Goal: Find specific page/section: Find specific page/section

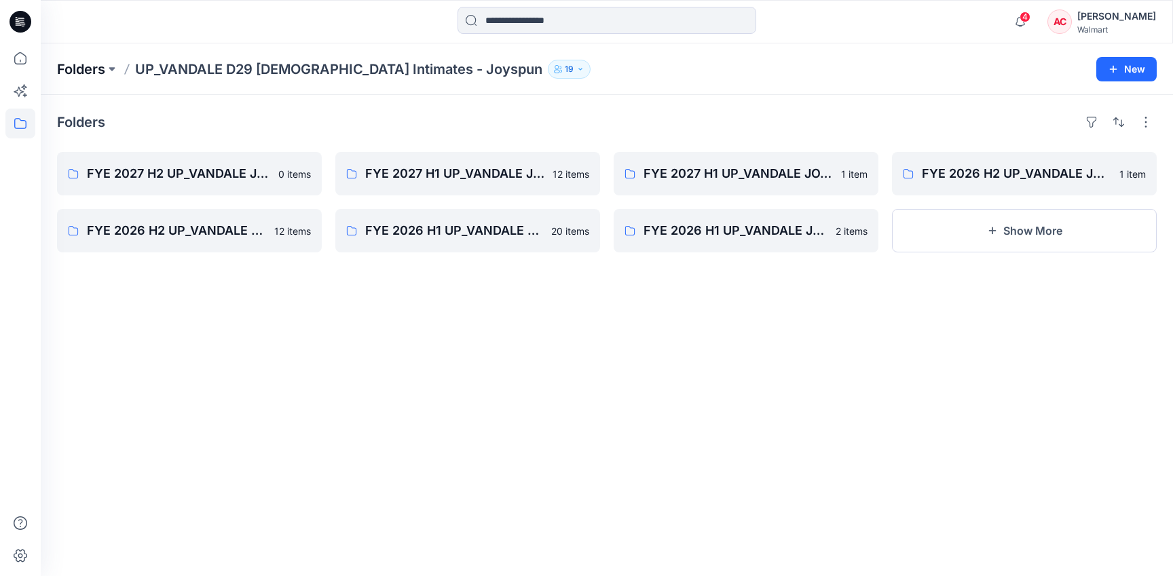
click at [89, 71] on p "Folders" at bounding box center [81, 69] width 48 height 19
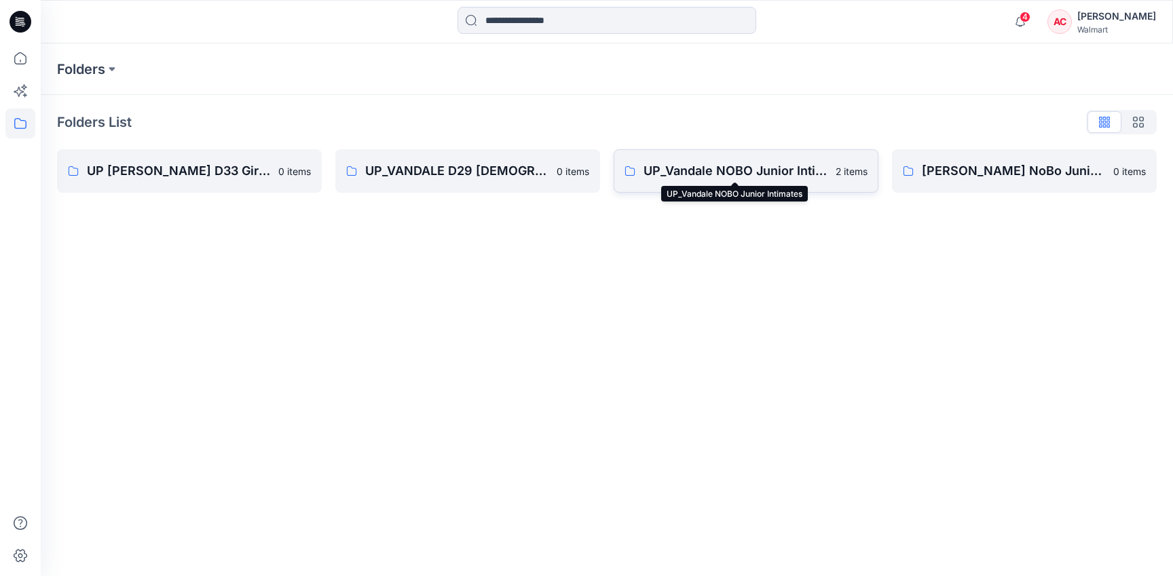
click at [666, 172] on p "UP_Vandale NOBO Junior Intimates" at bounding box center [735, 171] width 184 height 19
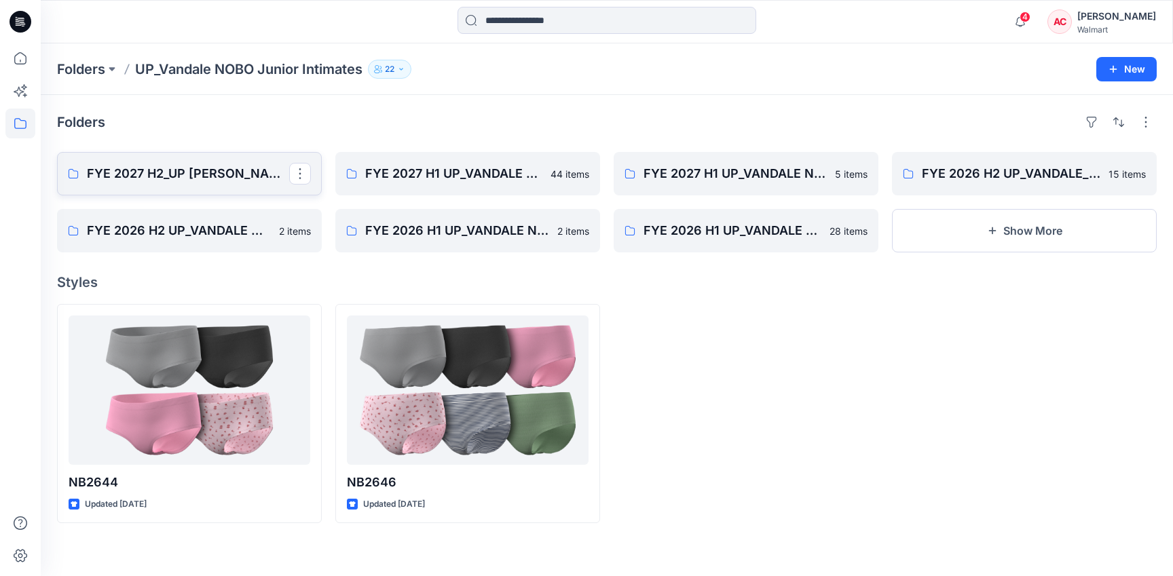
click at [206, 166] on p "FYE 2027 H2_UP [PERSON_NAME] NOBO PANTIES" at bounding box center [188, 173] width 202 height 19
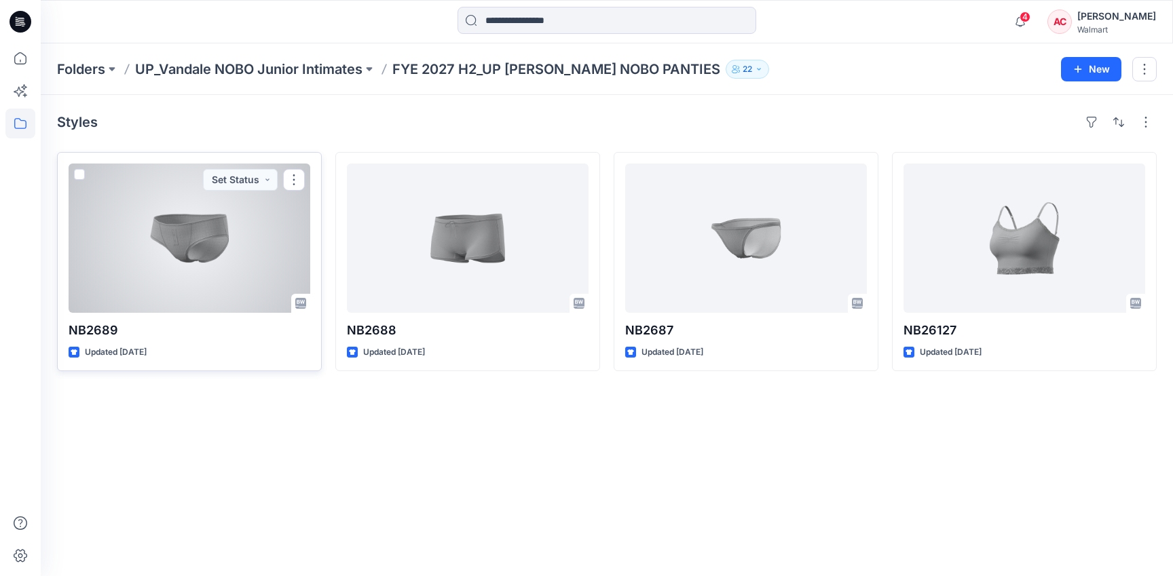
click at [187, 214] on div at bounding box center [190, 238] width 242 height 149
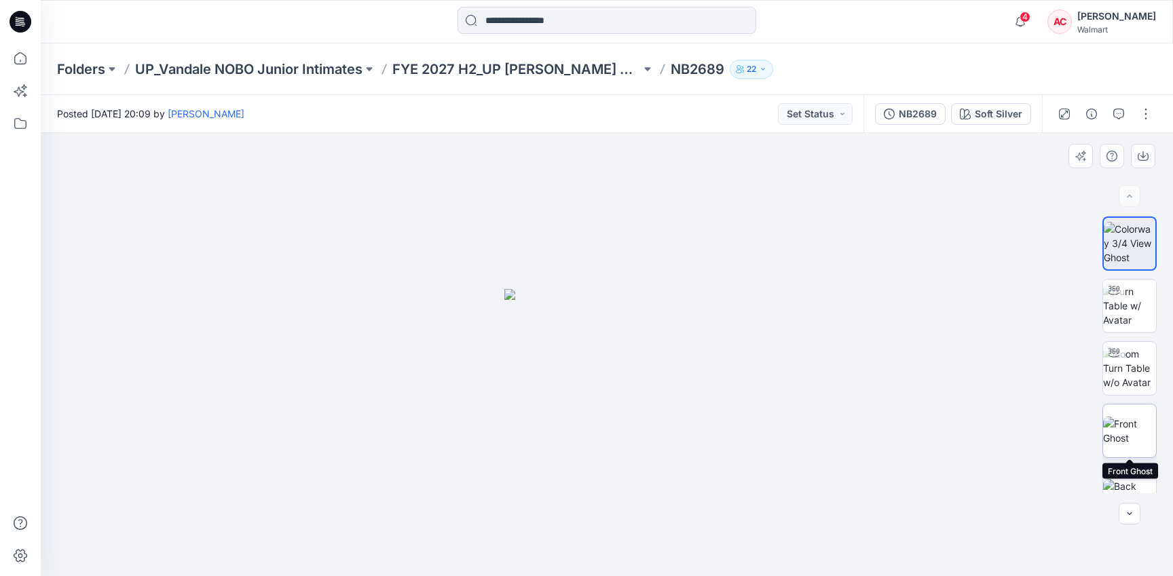
click at [1120, 426] on img at bounding box center [1129, 431] width 53 height 29
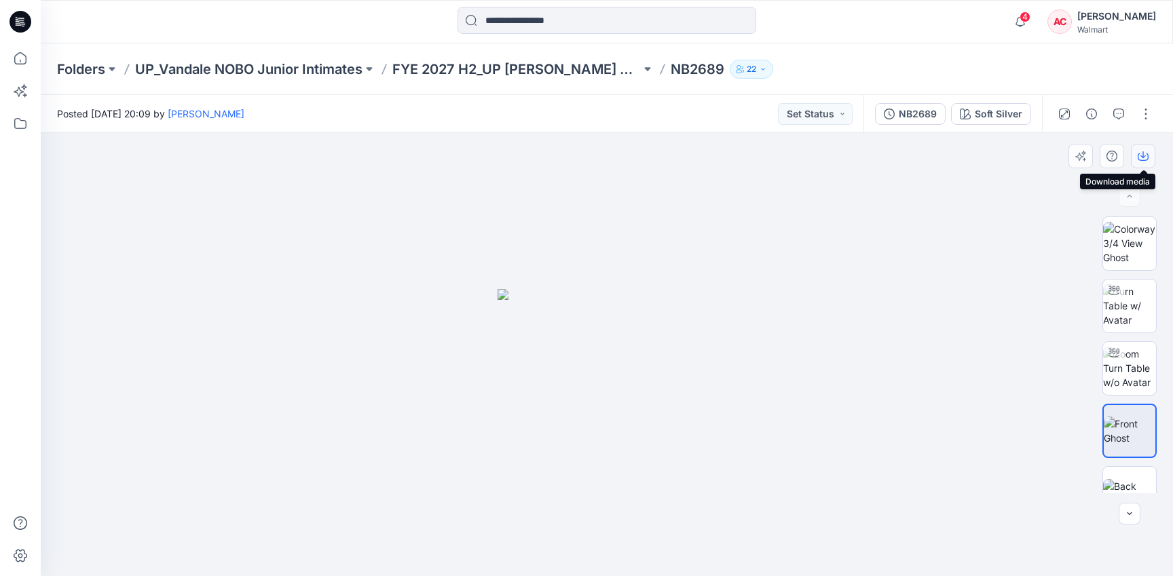
click at [1139, 155] on icon "button" at bounding box center [1142, 156] width 11 height 11
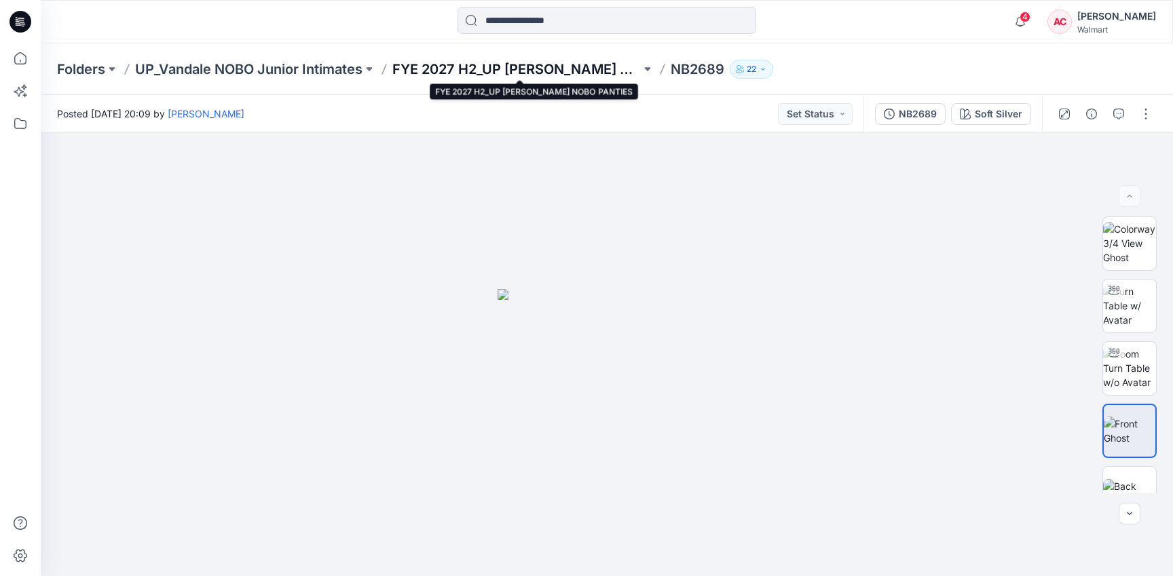
click at [445, 66] on p "FYE 2027 H2_UP [PERSON_NAME] NOBO PANTIES" at bounding box center [516, 69] width 248 height 19
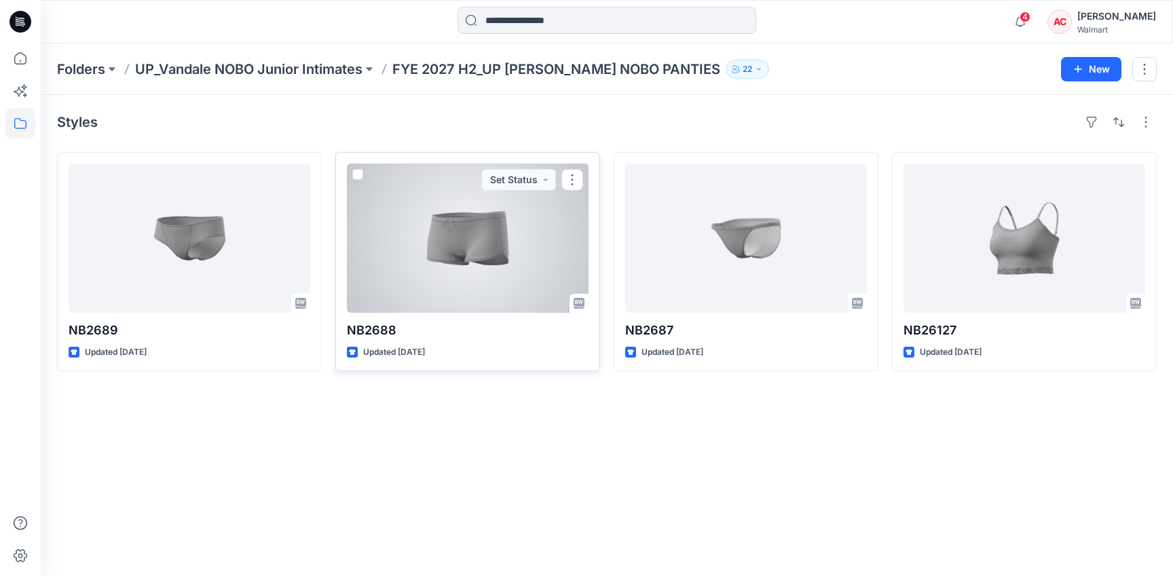
click at [468, 246] on div at bounding box center [468, 238] width 242 height 149
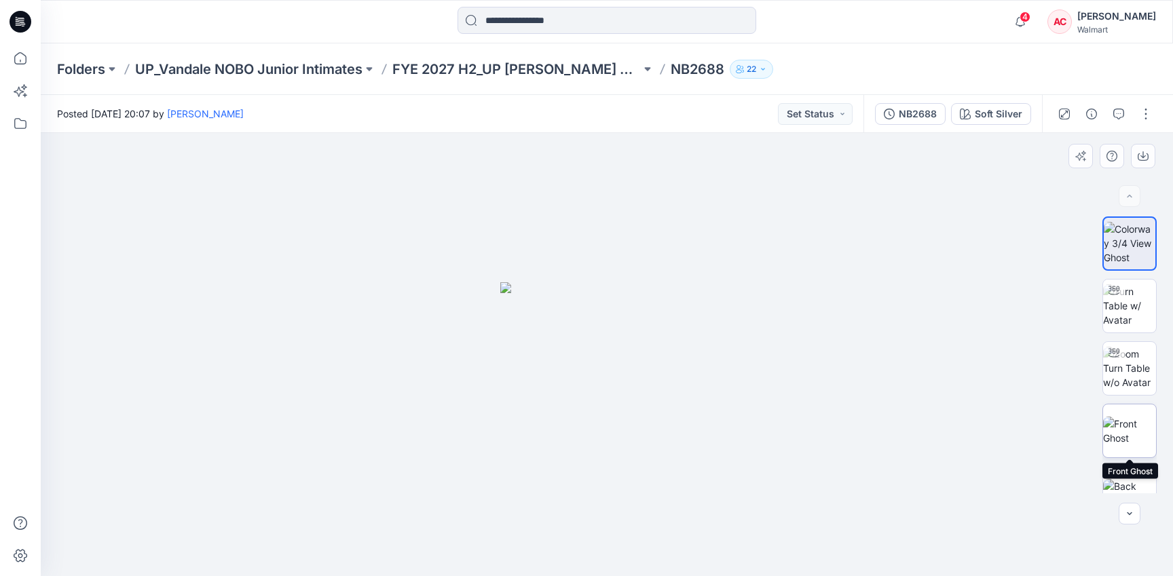
click at [1121, 430] on img at bounding box center [1129, 431] width 53 height 29
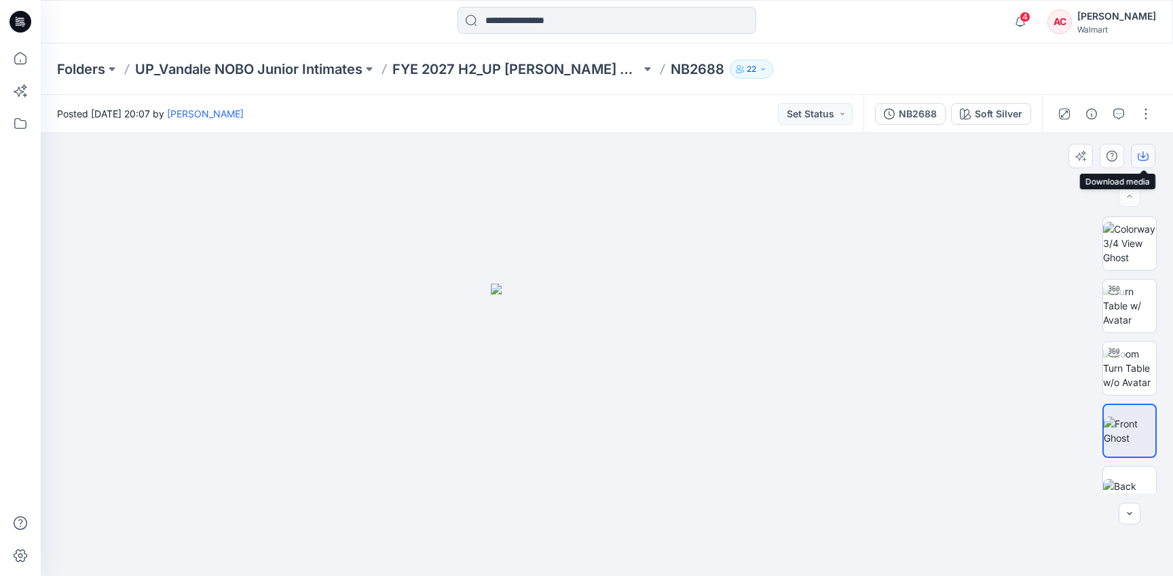
click at [1143, 156] on icon "button" at bounding box center [1142, 156] width 11 height 11
click at [214, 72] on p "UP_Vandale NOBO Junior Intimates" at bounding box center [248, 69] width 227 height 19
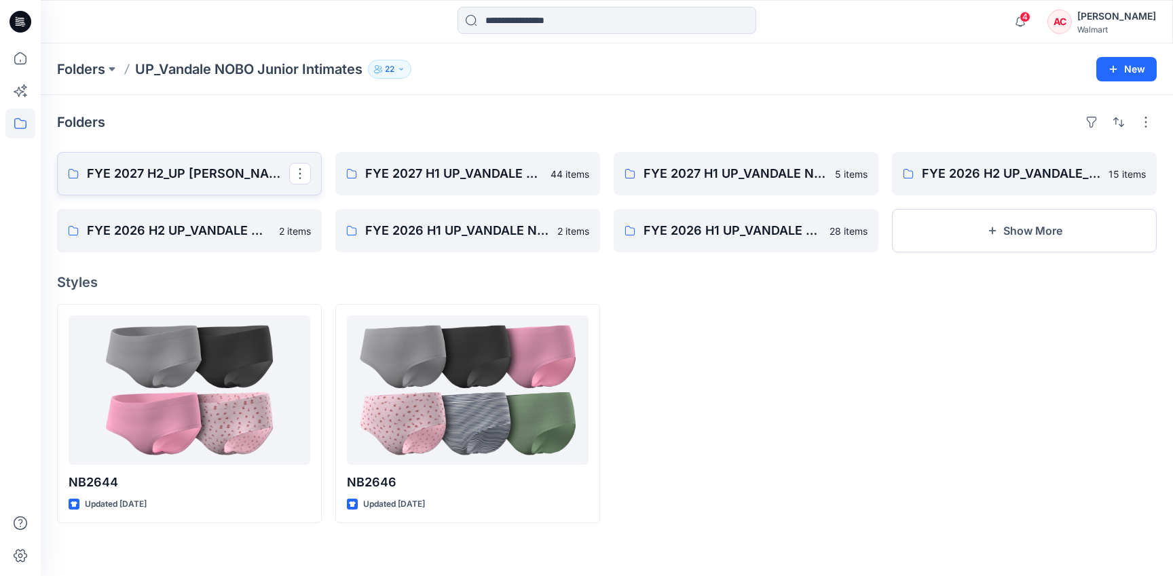
click at [225, 164] on p "FYE 2027 H2_UP [PERSON_NAME] NOBO PANTIES" at bounding box center [188, 173] width 202 height 19
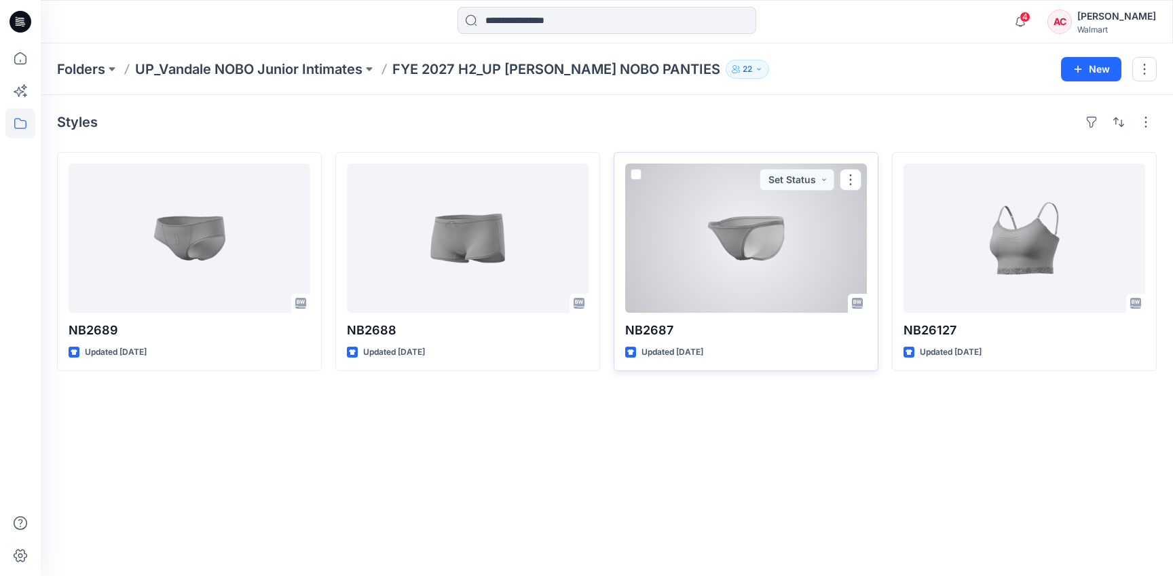
click at [736, 227] on div at bounding box center [746, 238] width 242 height 149
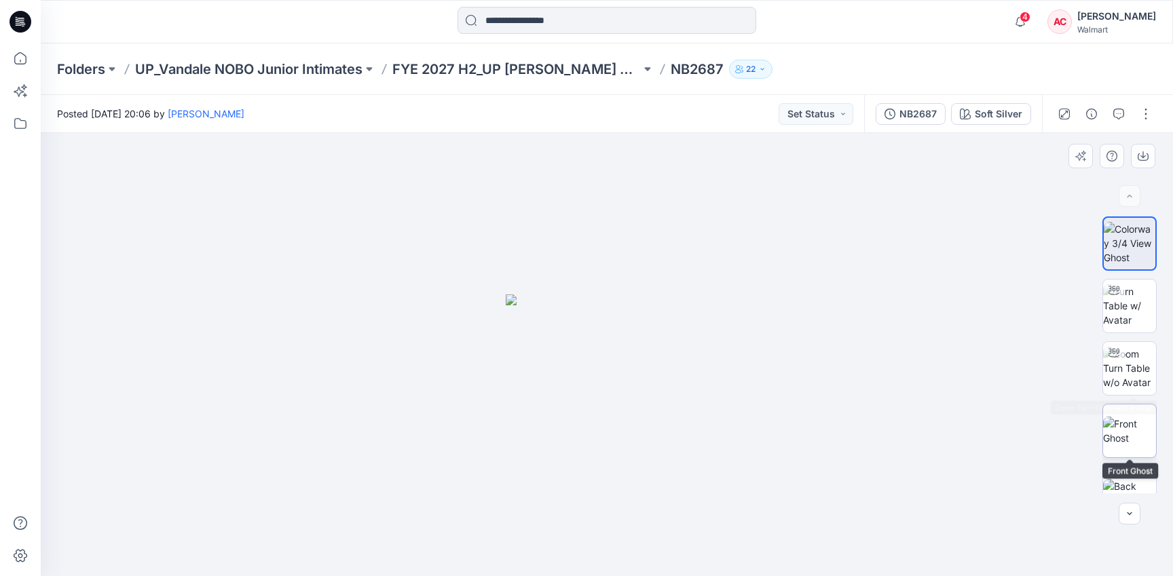
click at [1129, 422] on img at bounding box center [1129, 431] width 53 height 29
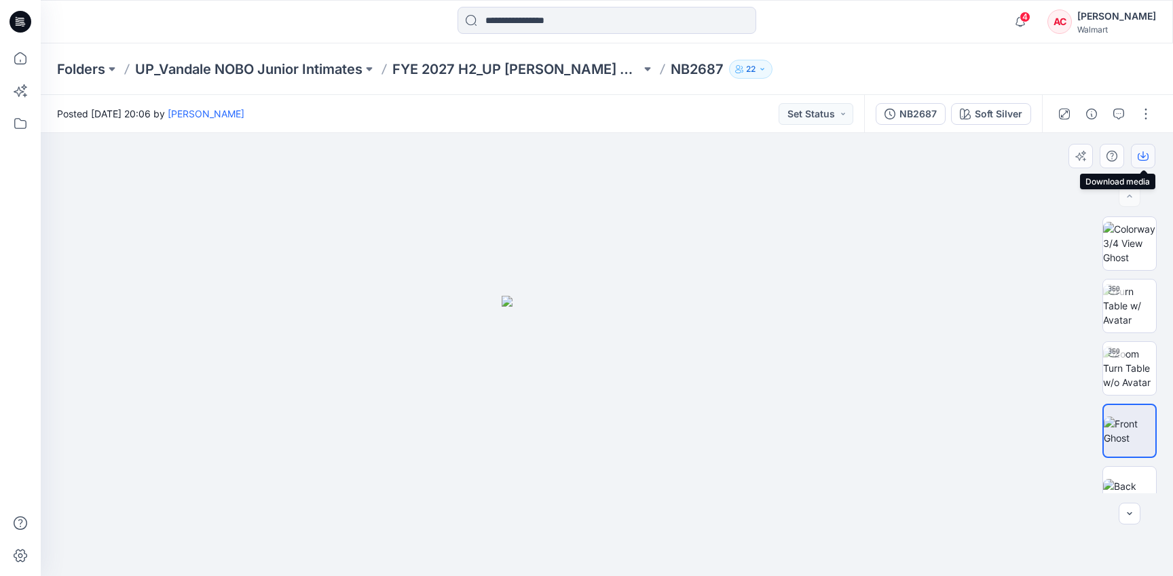
click at [1144, 159] on icon "button" at bounding box center [1142, 156] width 11 height 11
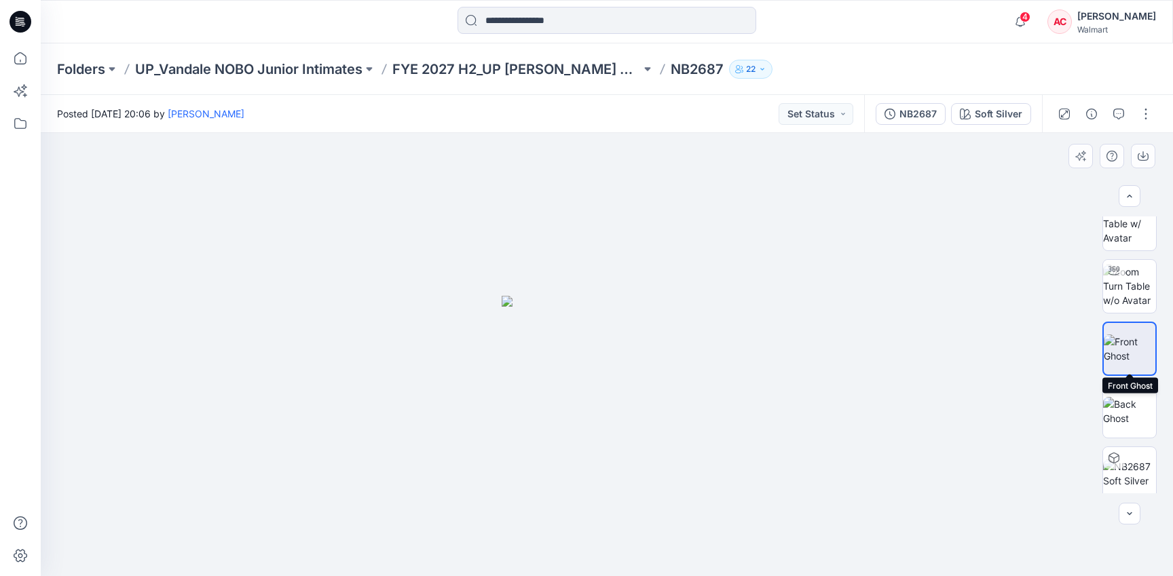
scroll to position [90, 0]
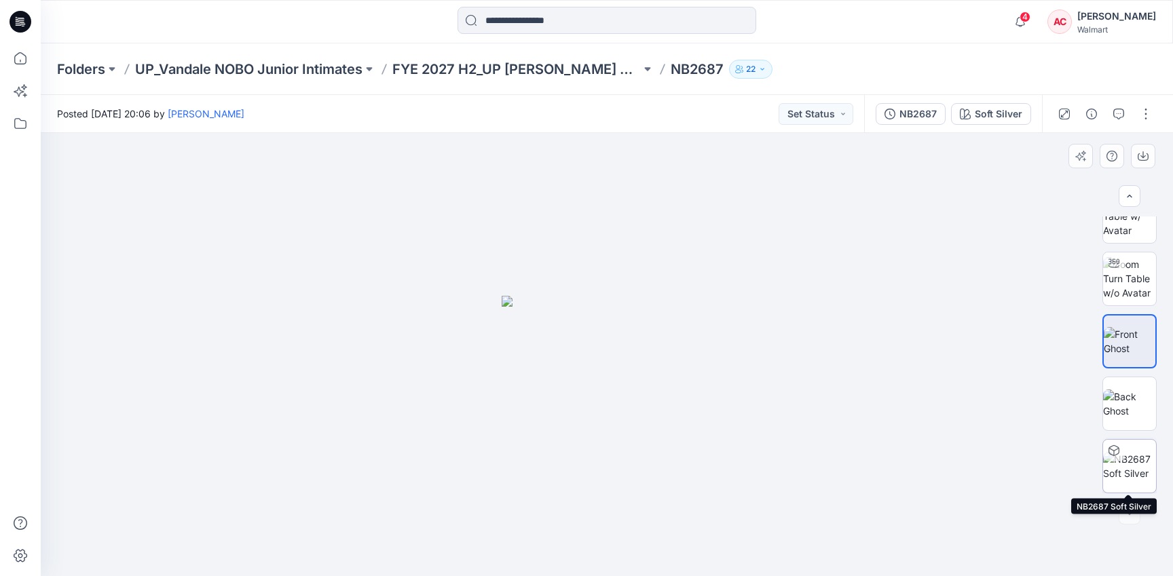
click at [1133, 465] on img at bounding box center [1129, 466] width 53 height 29
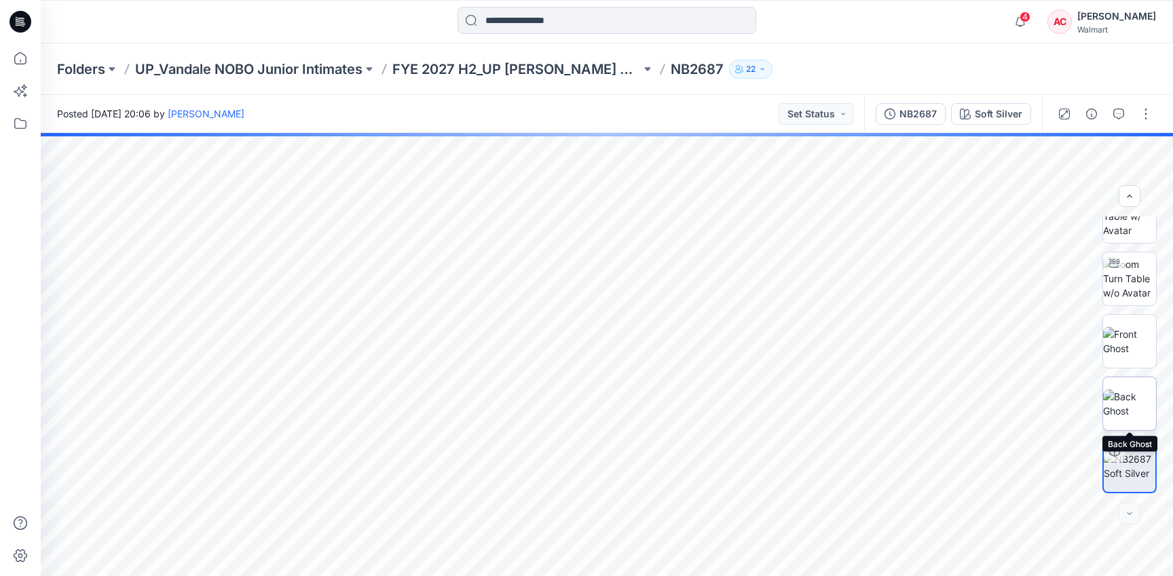
click at [1130, 413] on img at bounding box center [1129, 404] width 53 height 29
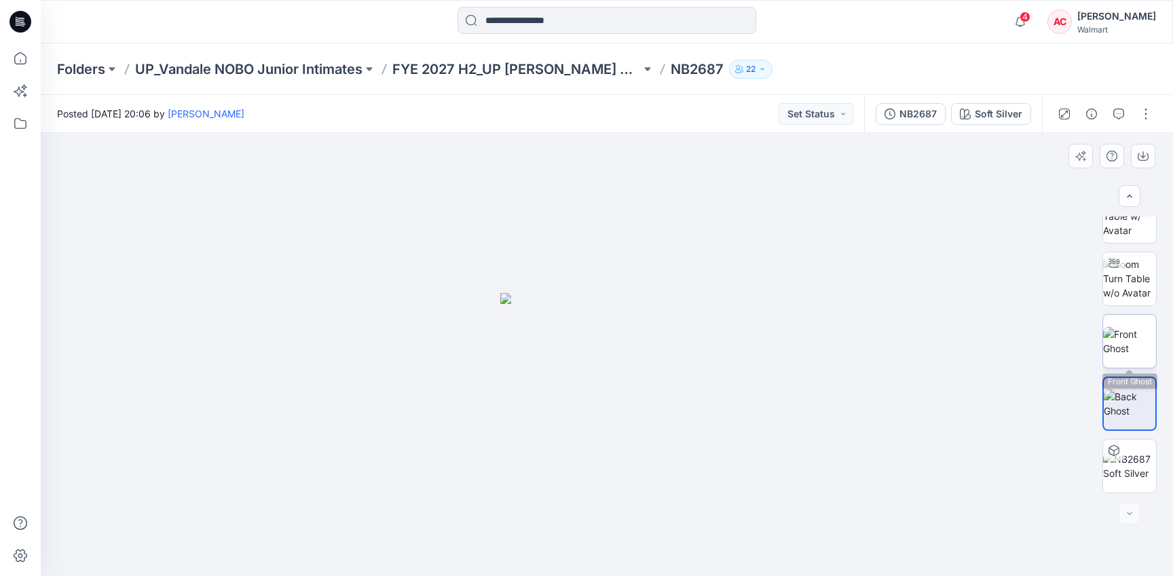
click at [1127, 339] on img at bounding box center [1129, 341] width 53 height 29
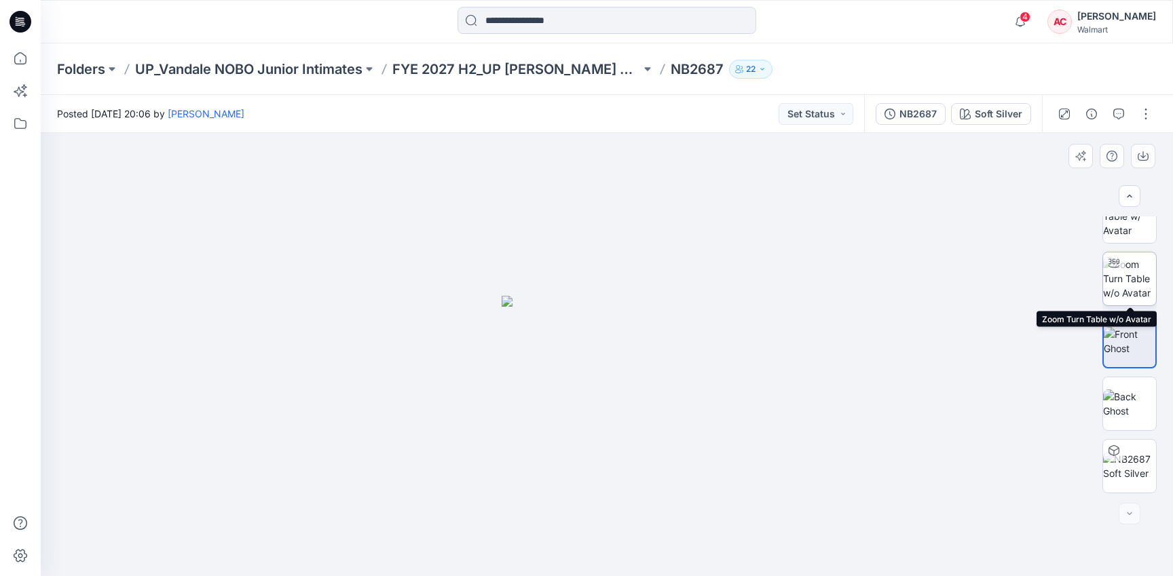
click at [1129, 285] on img at bounding box center [1129, 278] width 53 height 43
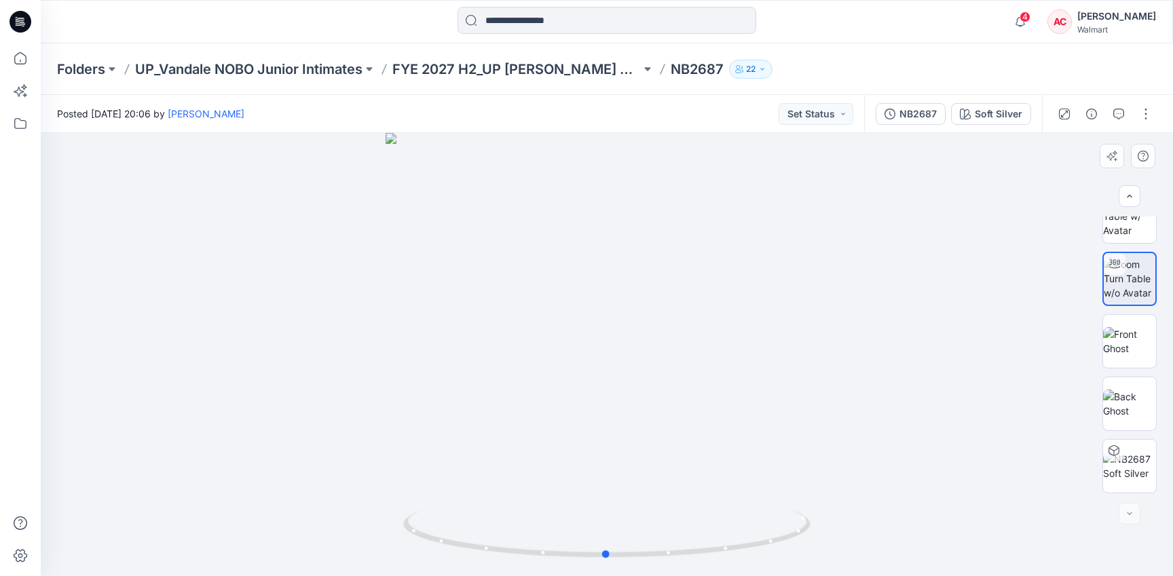
drag, startPoint x: 829, startPoint y: 394, endPoint x: 827, endPoint y: 353, distance: 40.8
click at [827, 353] on div at bounding box center [607, 354] width 1132 height 443
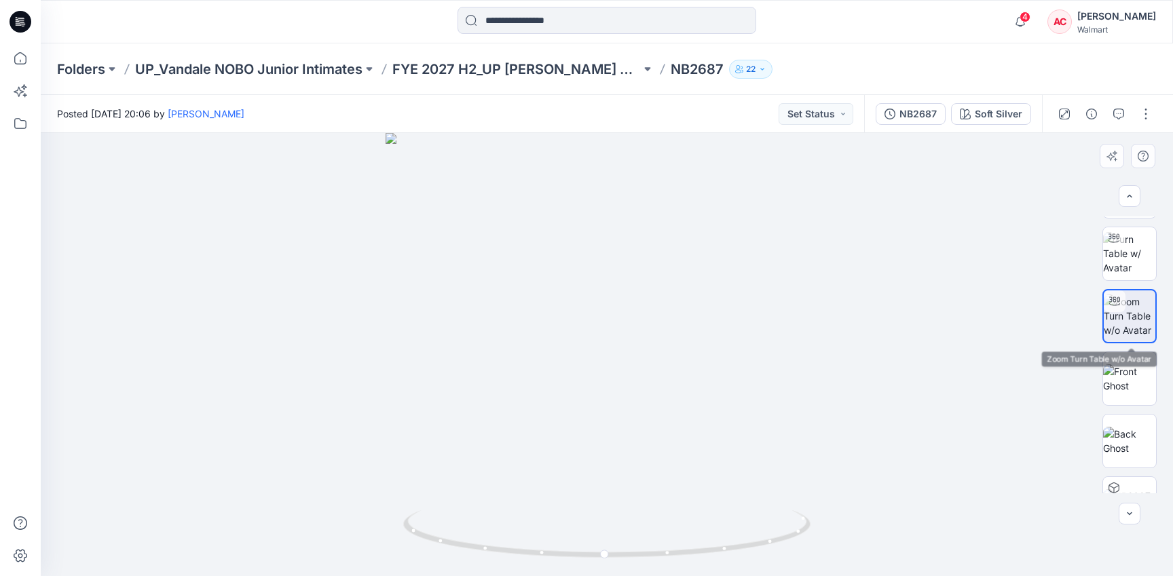
scroll to position [0, 0]
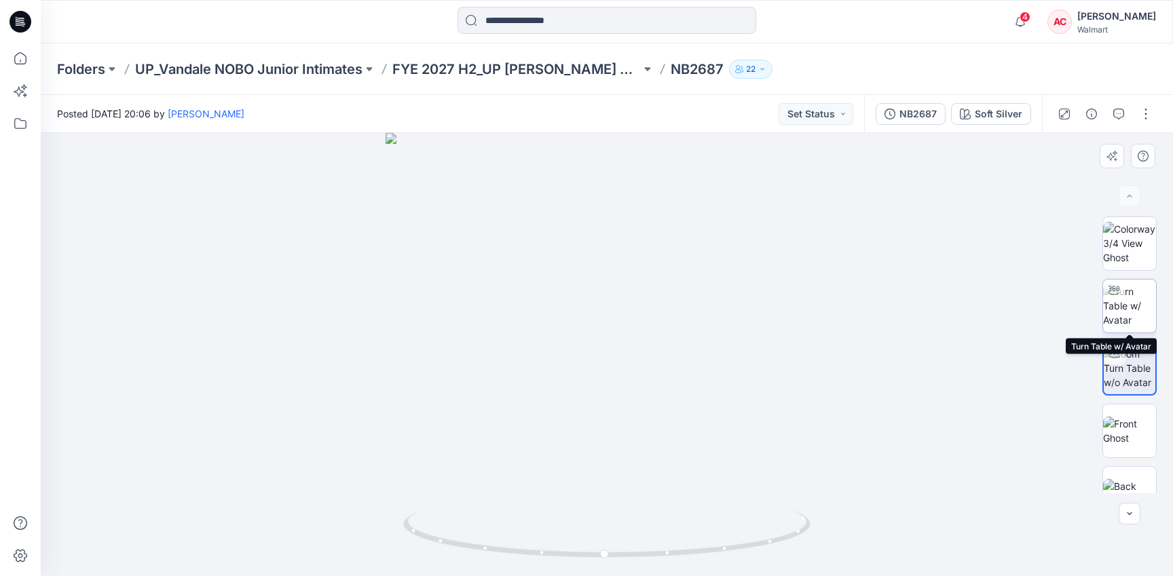
click at [1133, 292] on img at bounding box center [1129, 305] width 53 height 43
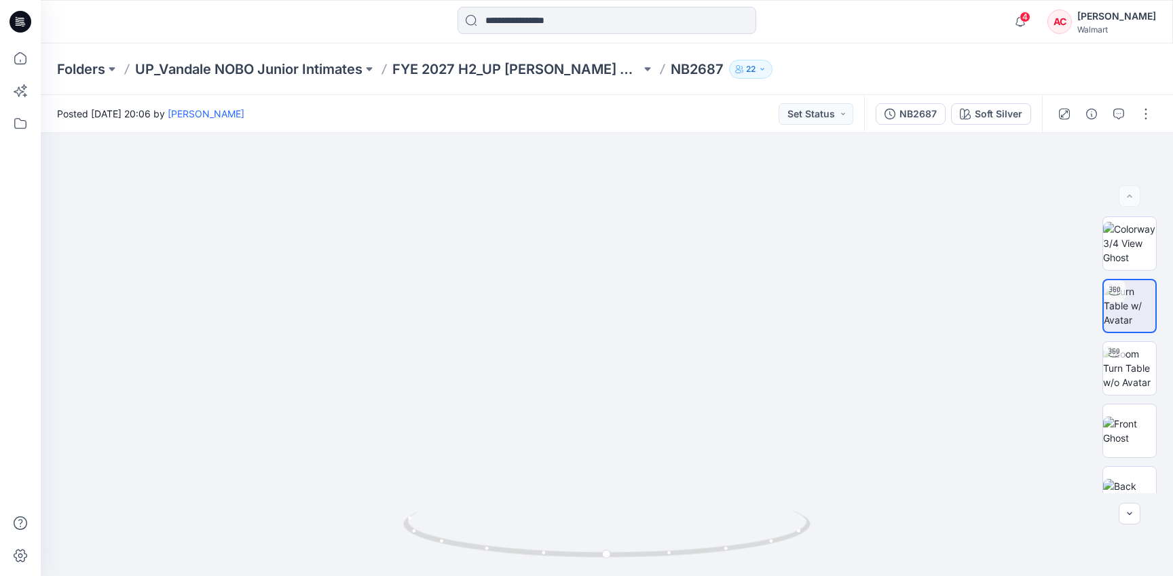
click at [282, 57] on div "Folders UP_Vandale NOBO Junior Intimates FYE 2027 H2_UP [PERSON_NAME] NOBO PANT…" at bounding box center [607, 69] width 1132 height 52
click at [278, 70] on p "UP_Vandale NOBO Junior Intimates" at bounding box center [248, 69] width 227 height 19
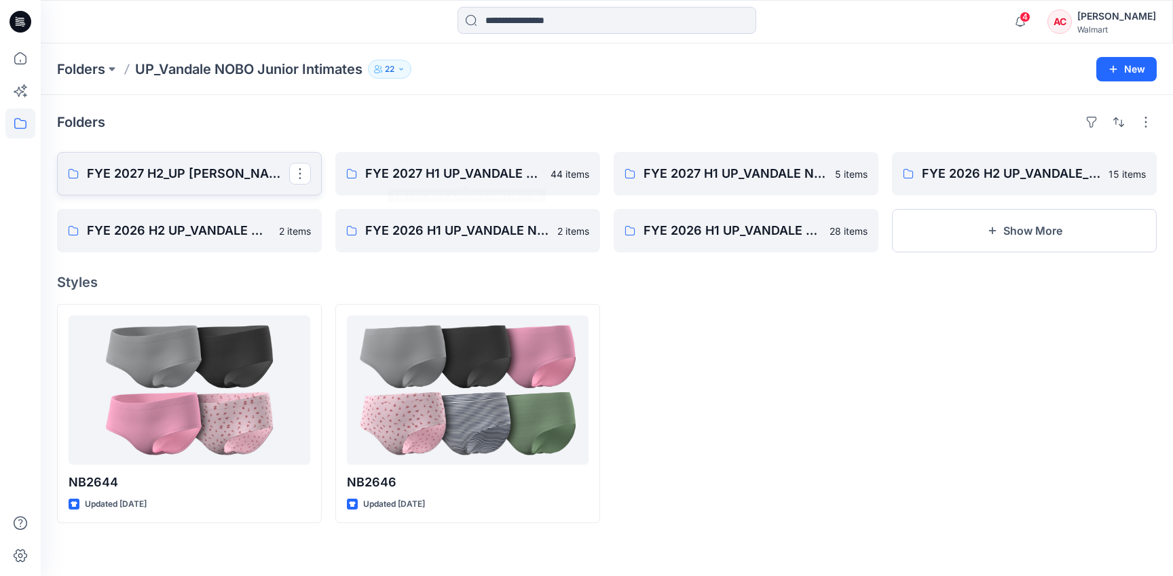
click at [187, 185] on link "FYE 2027 H2_UP [PERSON_NAME] NOBO PANTIES" at bounding box center [189, 173] width 265 height 43
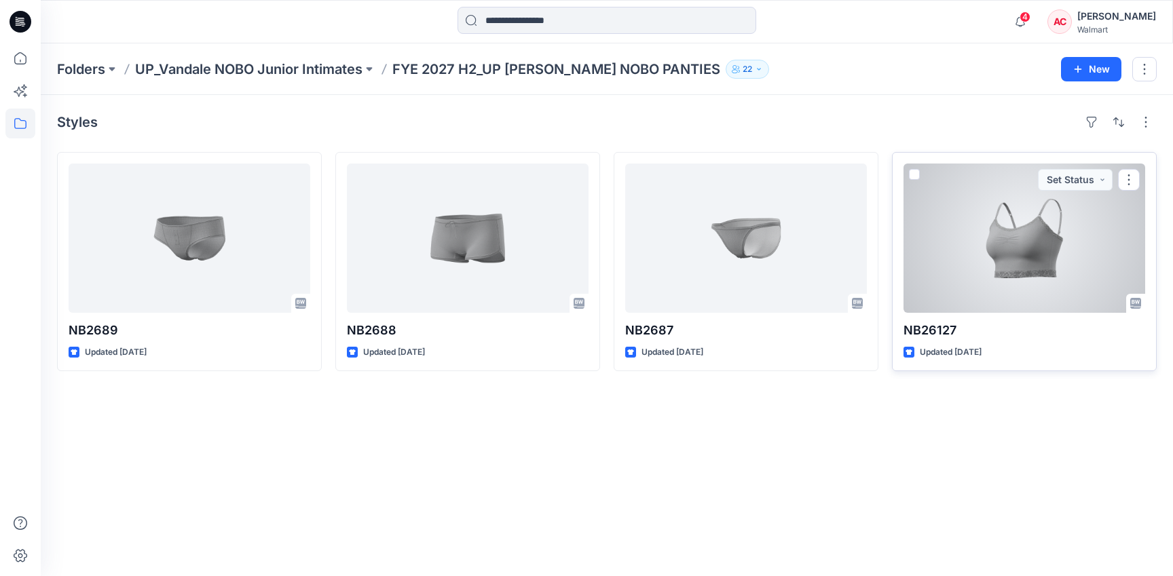
click at [1028, 248] on div at bounding box center [1024, 238] width 242 height 149
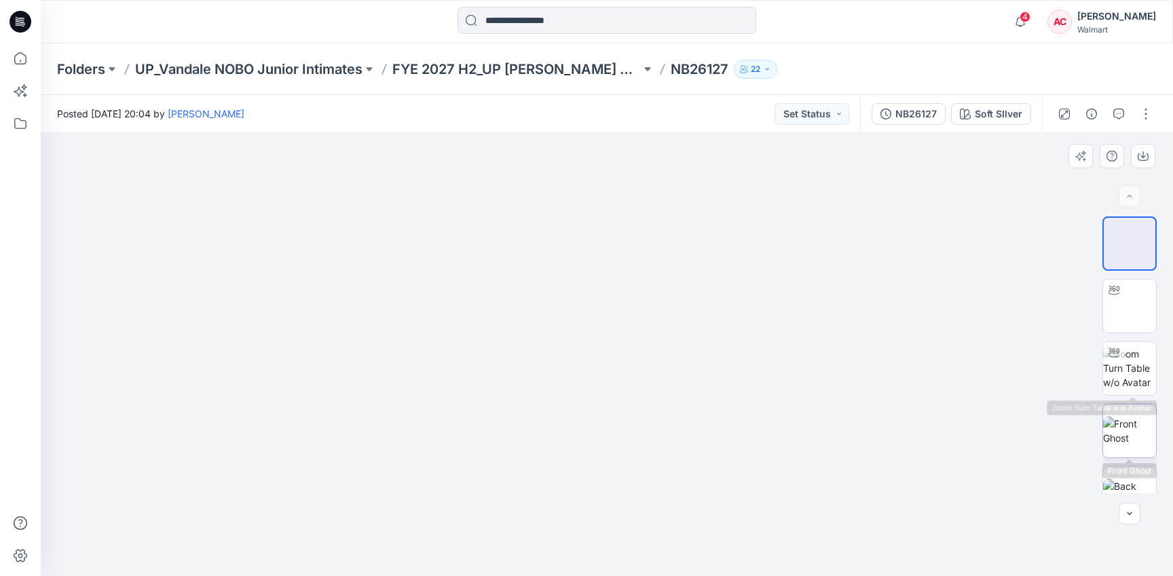
click at [1133, 417] on img at bounding box center [1129, 431] width 53 height 29
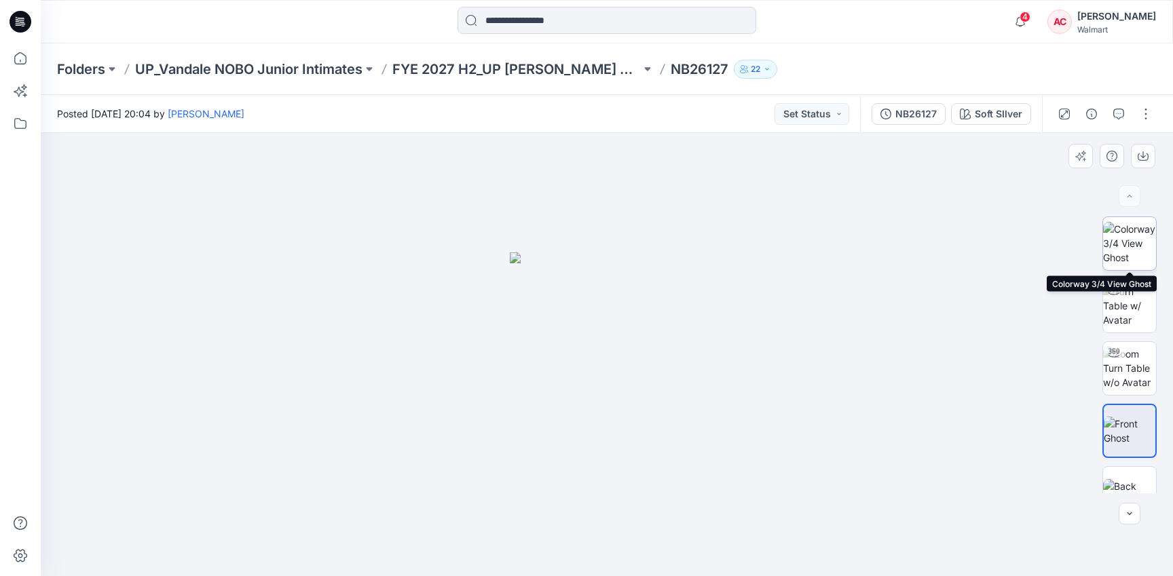
click at [1127, 234] on img at bounding box center [1129, 243] width 53 height 43
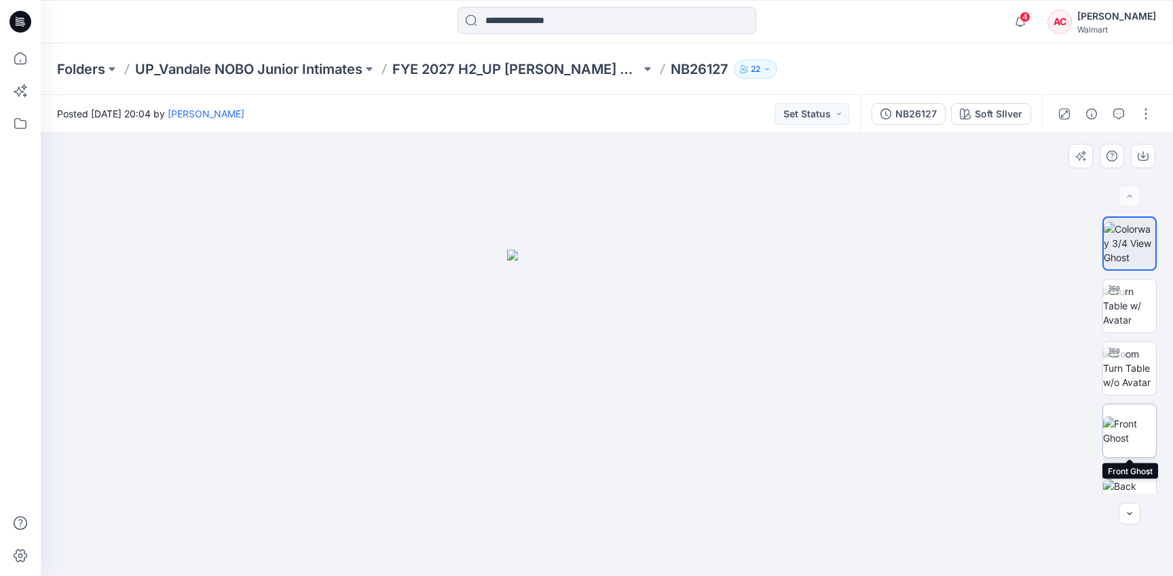
click at [1131, 417] on img at bounding box center [1129, 431] width 53 height 29
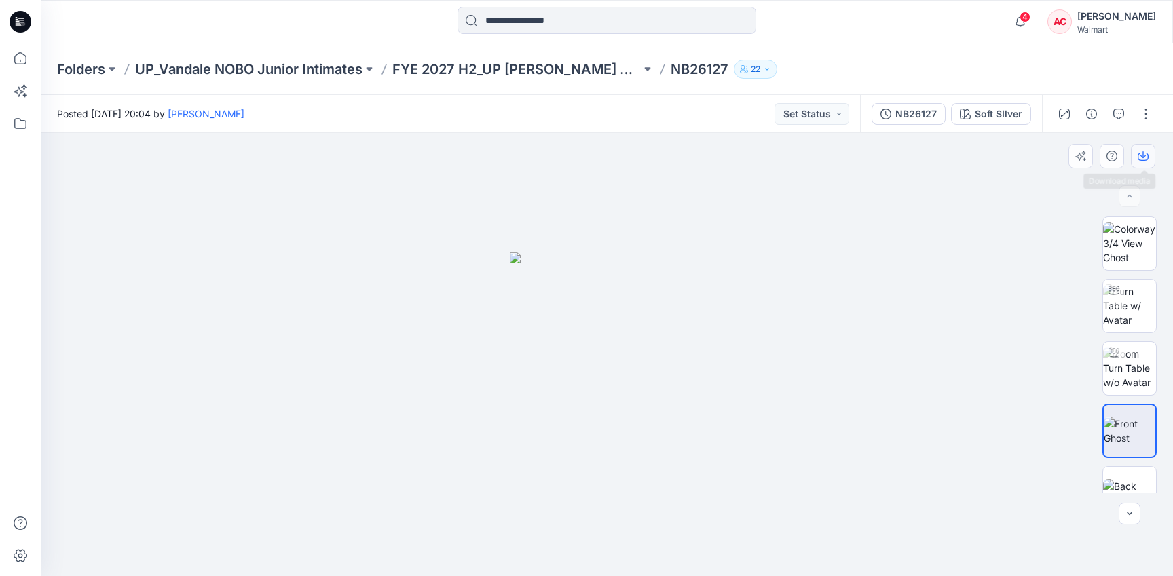
click at [1139, 159] on icon "button" at bounding box center [1142, 156] width 11 height 7
